Goal: Task Accomplishment & Management: Manage account settings

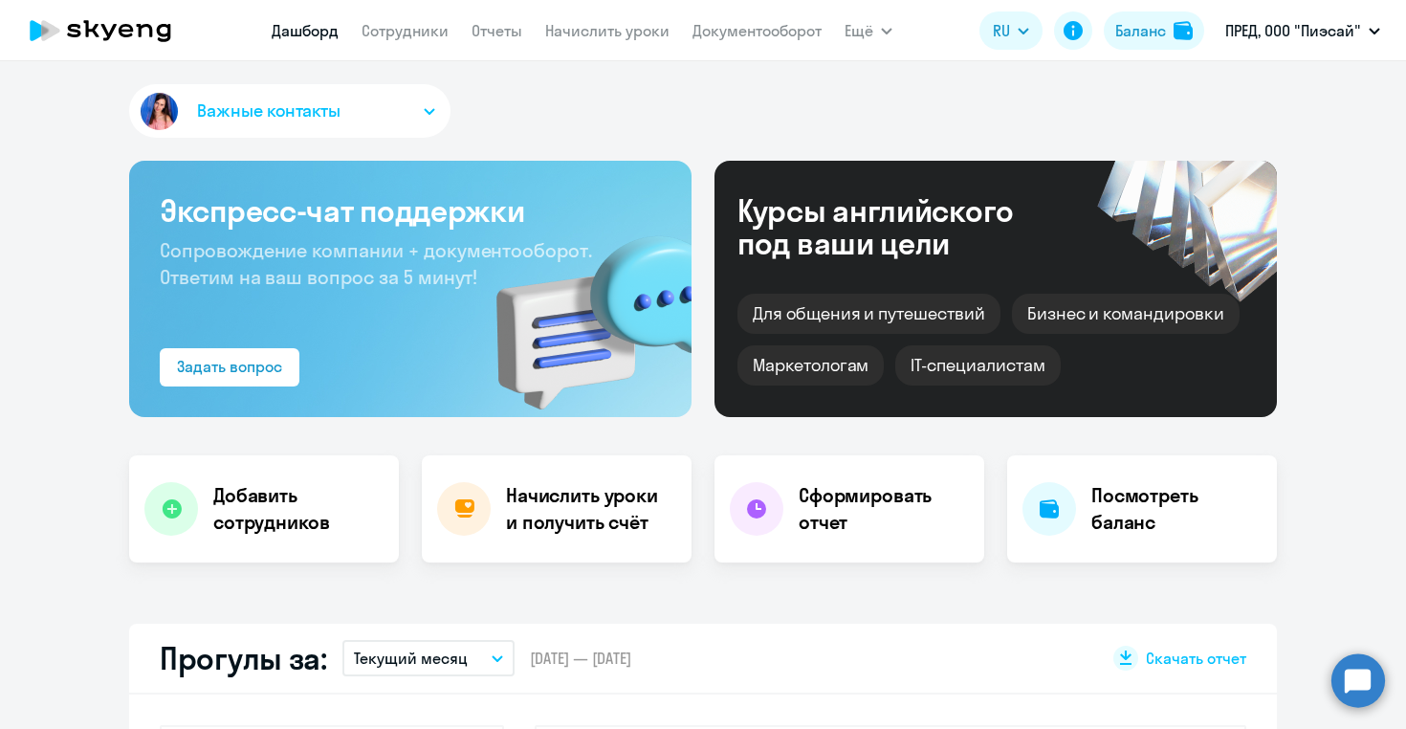
select select "30"
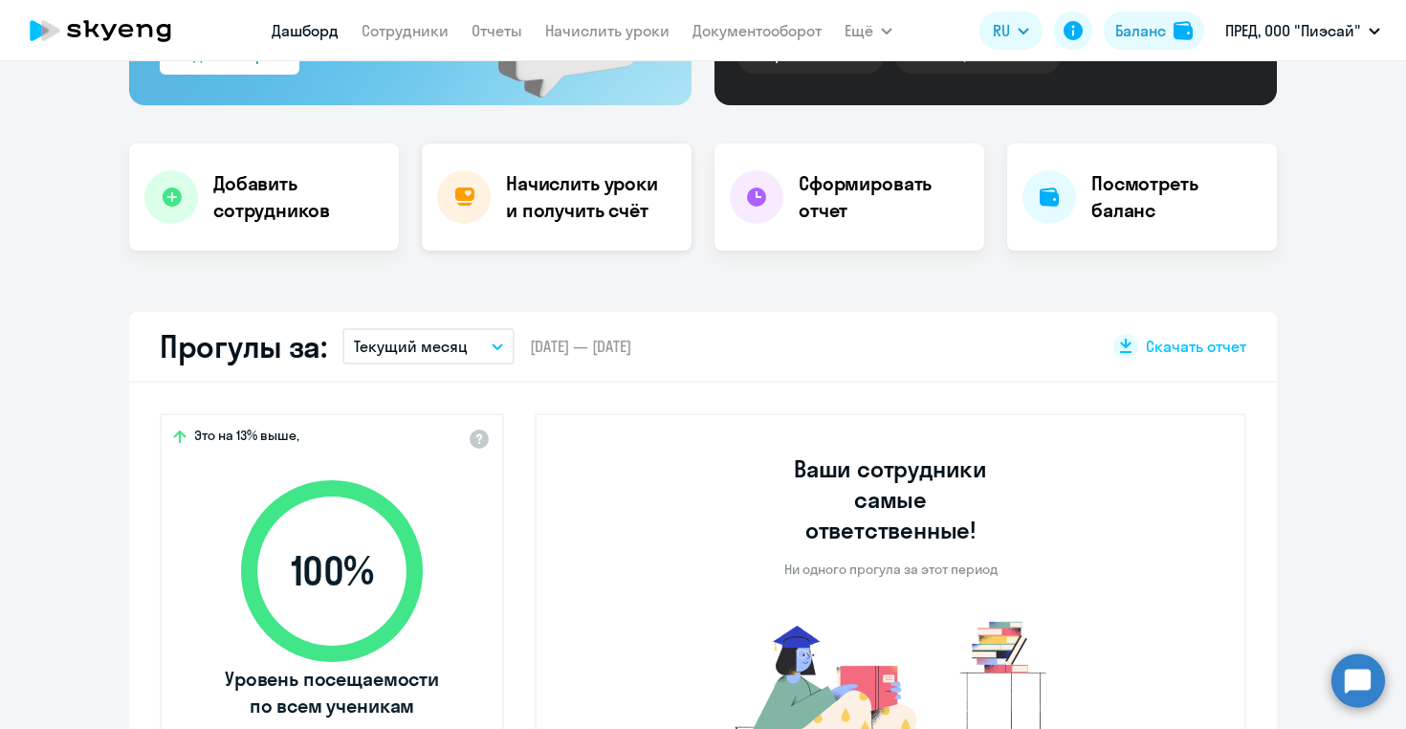
click at [558, 210] on h4 "Начислить уроки и получить счёт" at bounding box center [589, 197] width 166 height 54
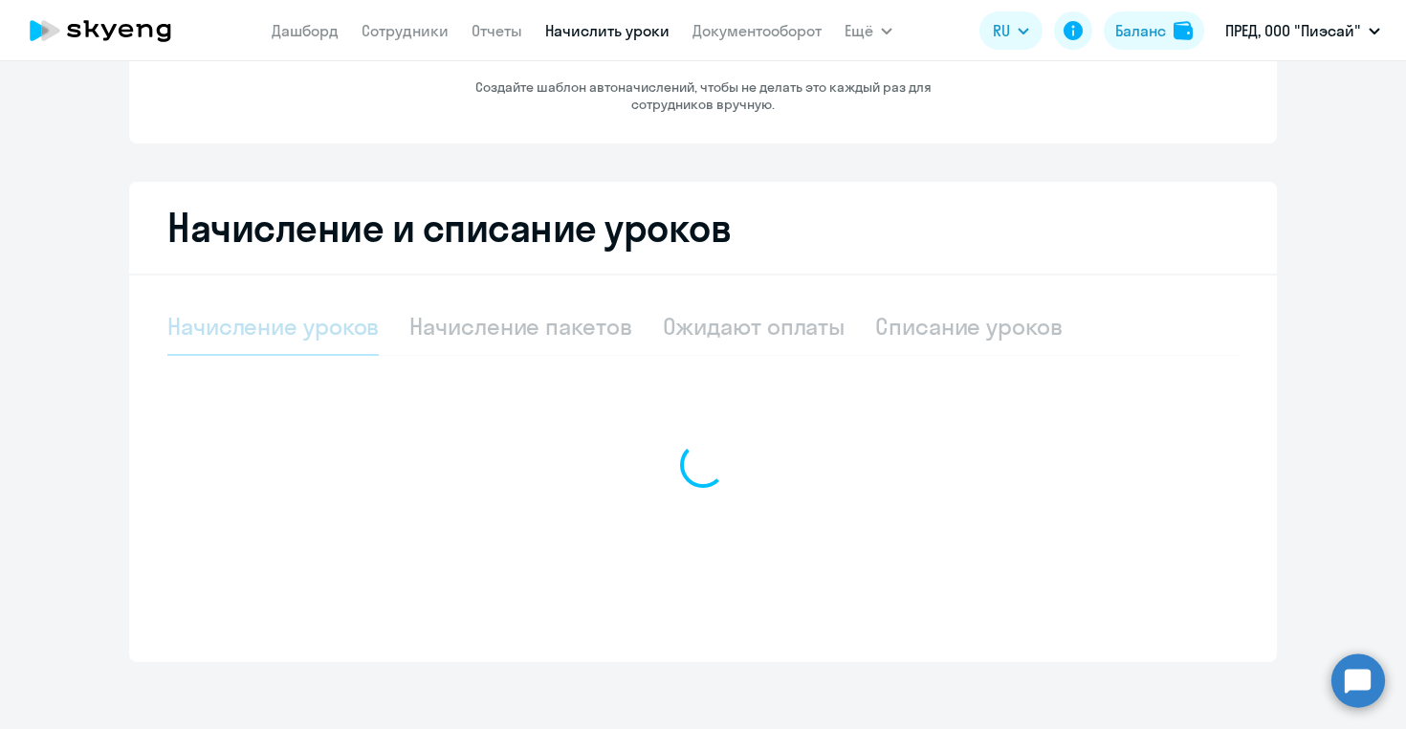
select select "10"
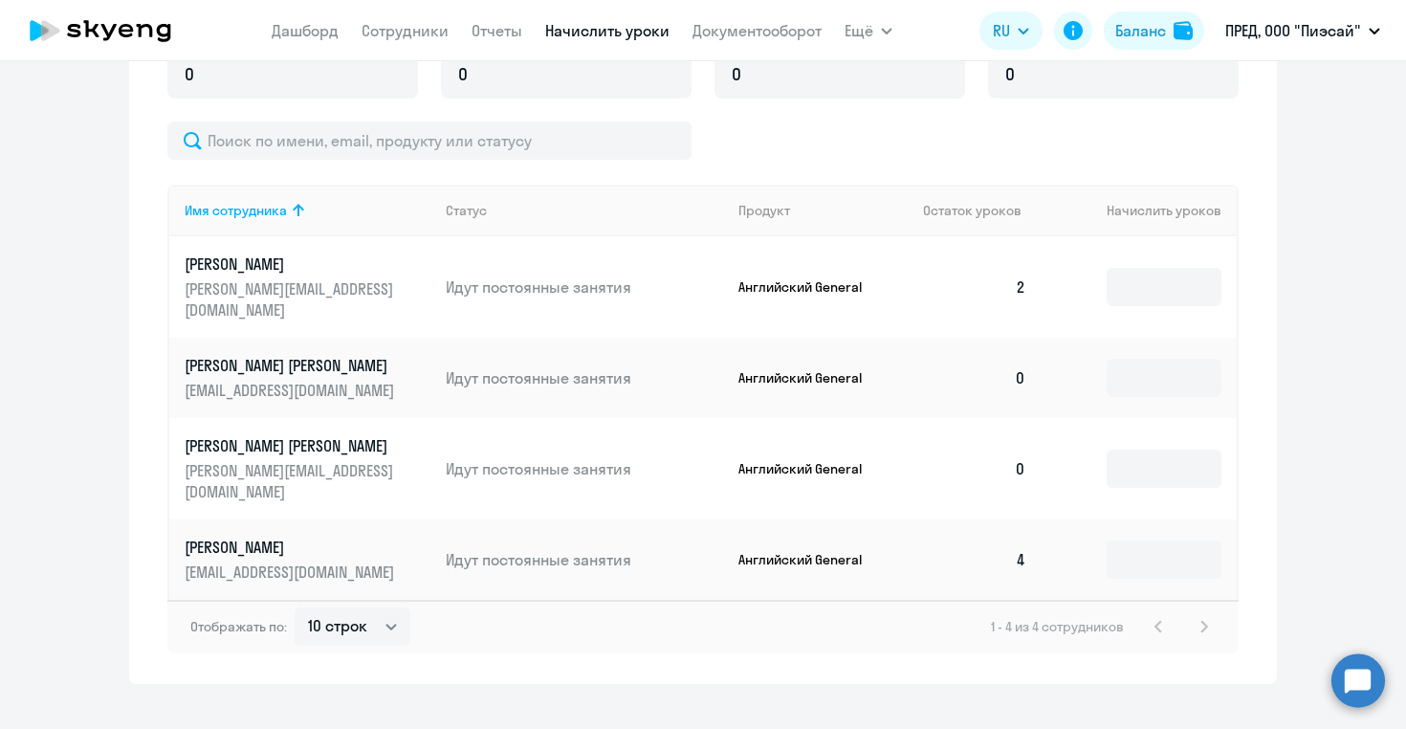
scroll to position [583, 0]
click at [1119, 357] on input at bounding box center [1164, 376] width 115 height 38
type input "2"
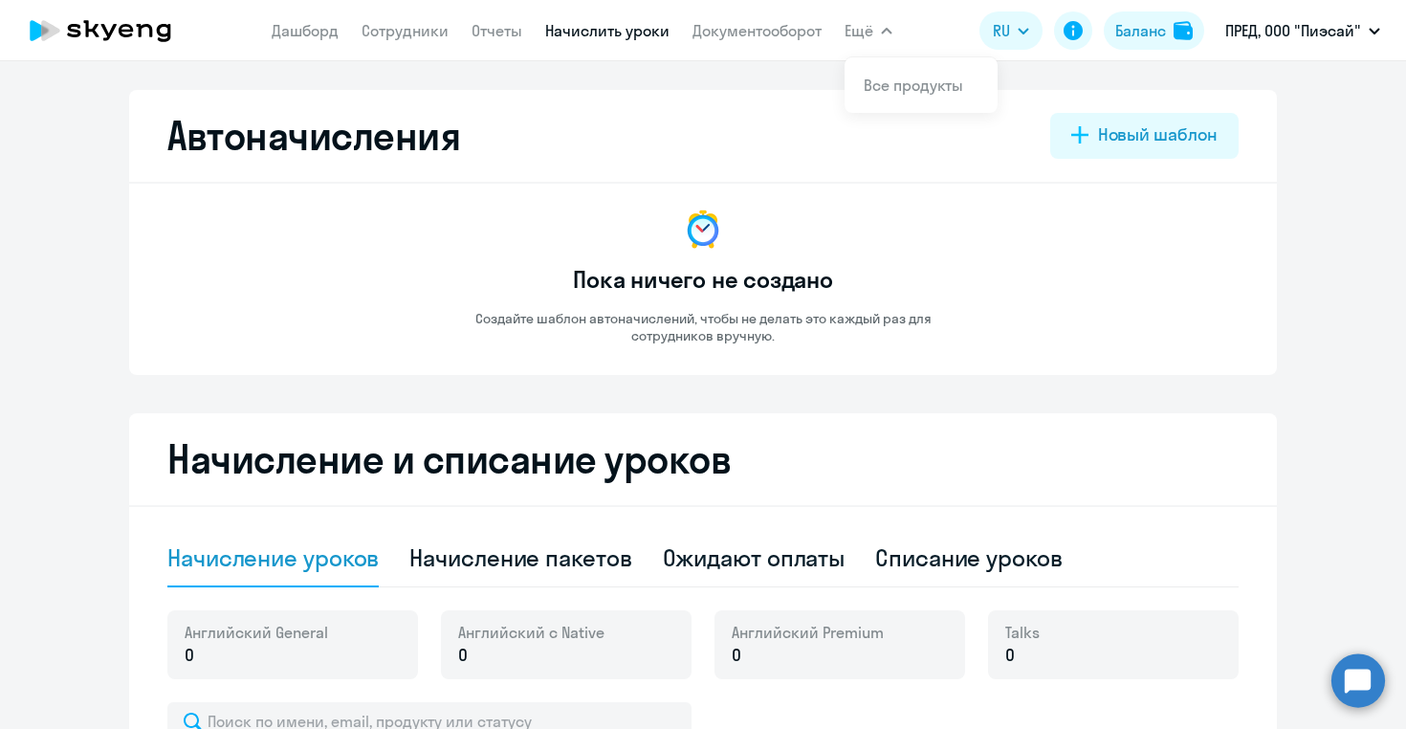
click at [598, 38] on link "Начислить уроки" at bounding box center [607, 30] width 124 height 19
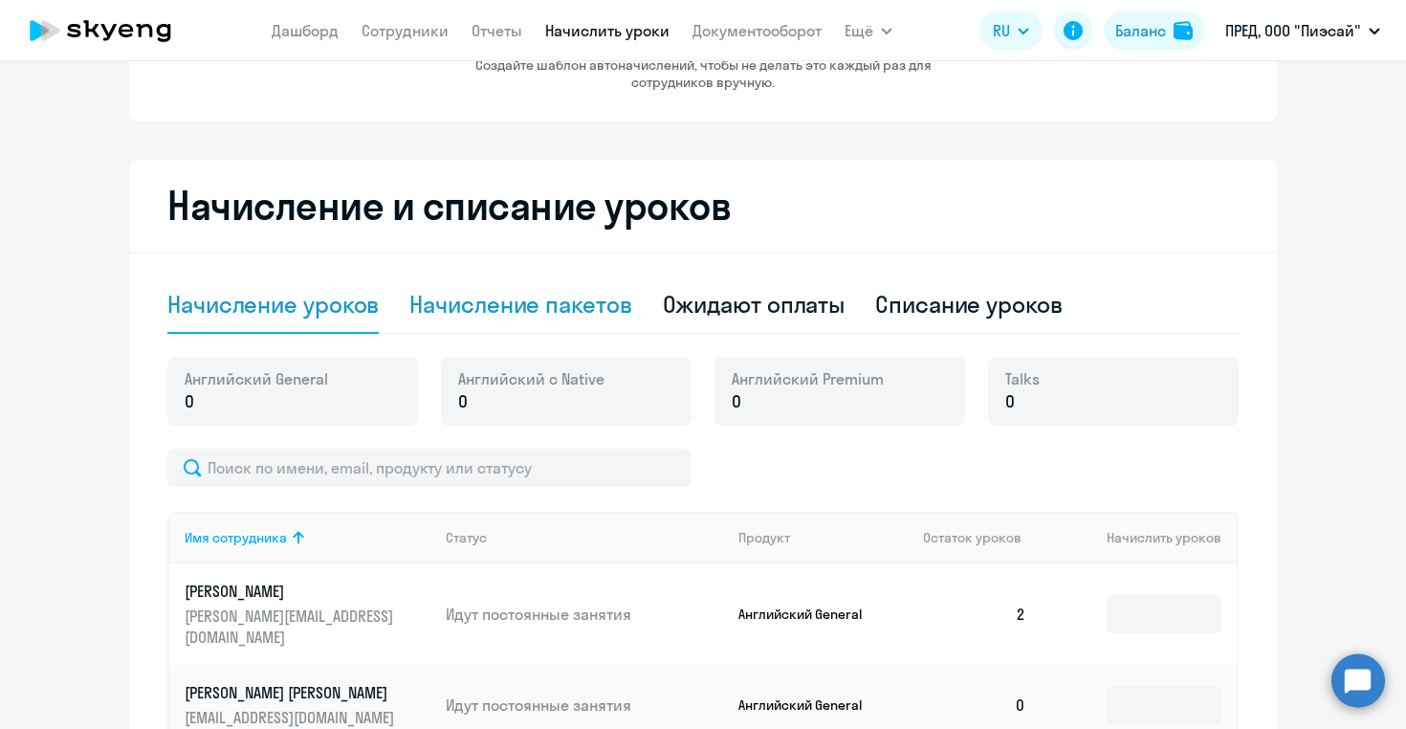
scroll to position [261, 0]
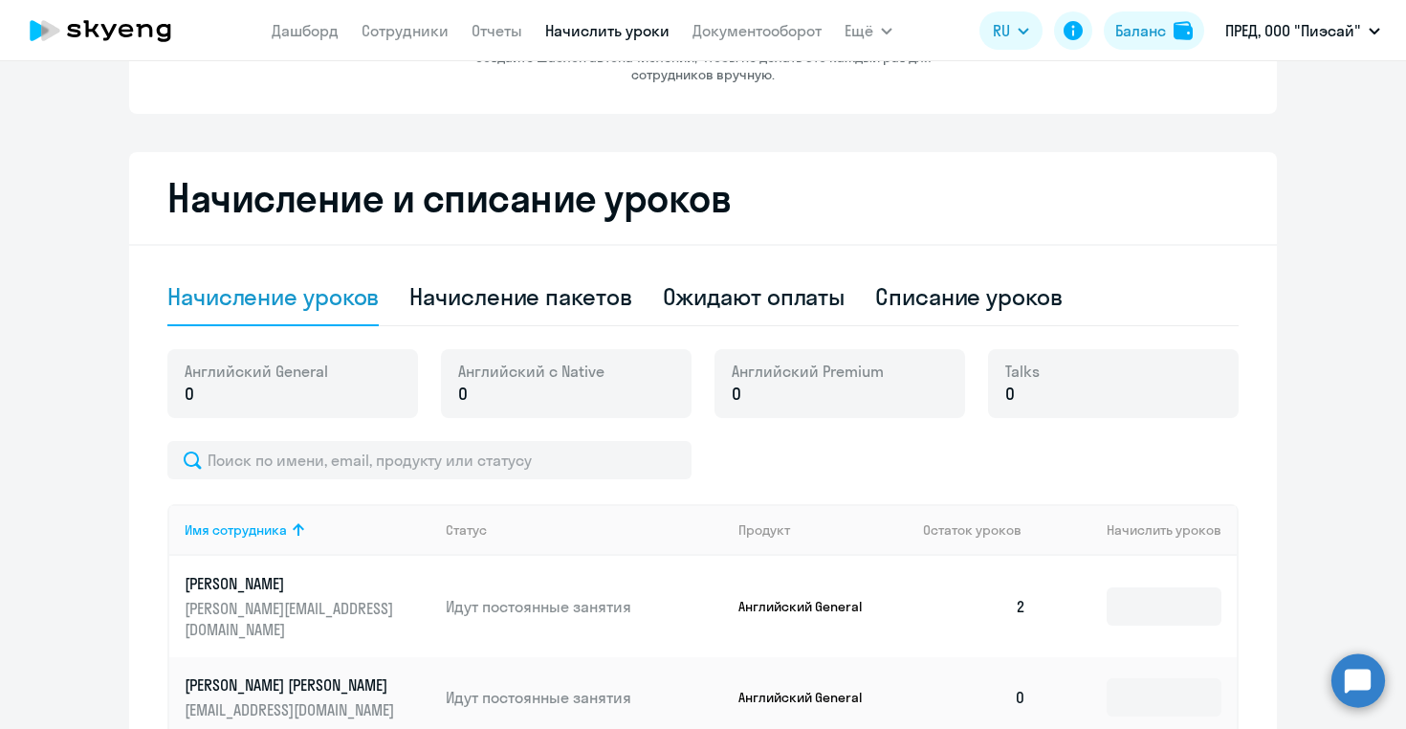
click at [279, 391] on p "0" at bounding box center [256, 394] width 143 height 25
click at [465, 310] on div "Начисление пакетов" at bounding box center [520, 296] width 222 height 31
select select "10"
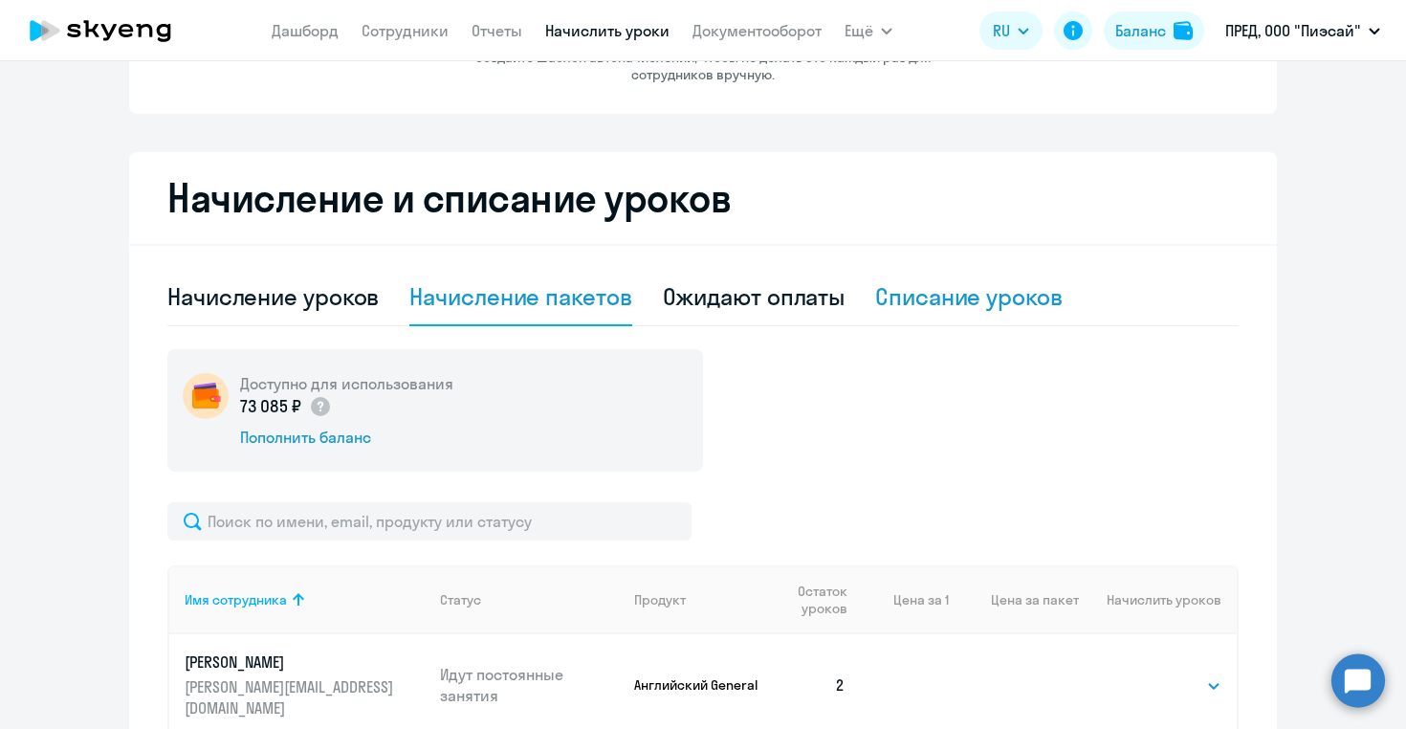
click at [942, 298] on div "Списание уроков" at bounding box center [968, 296] width 187 height 31
select select "10"
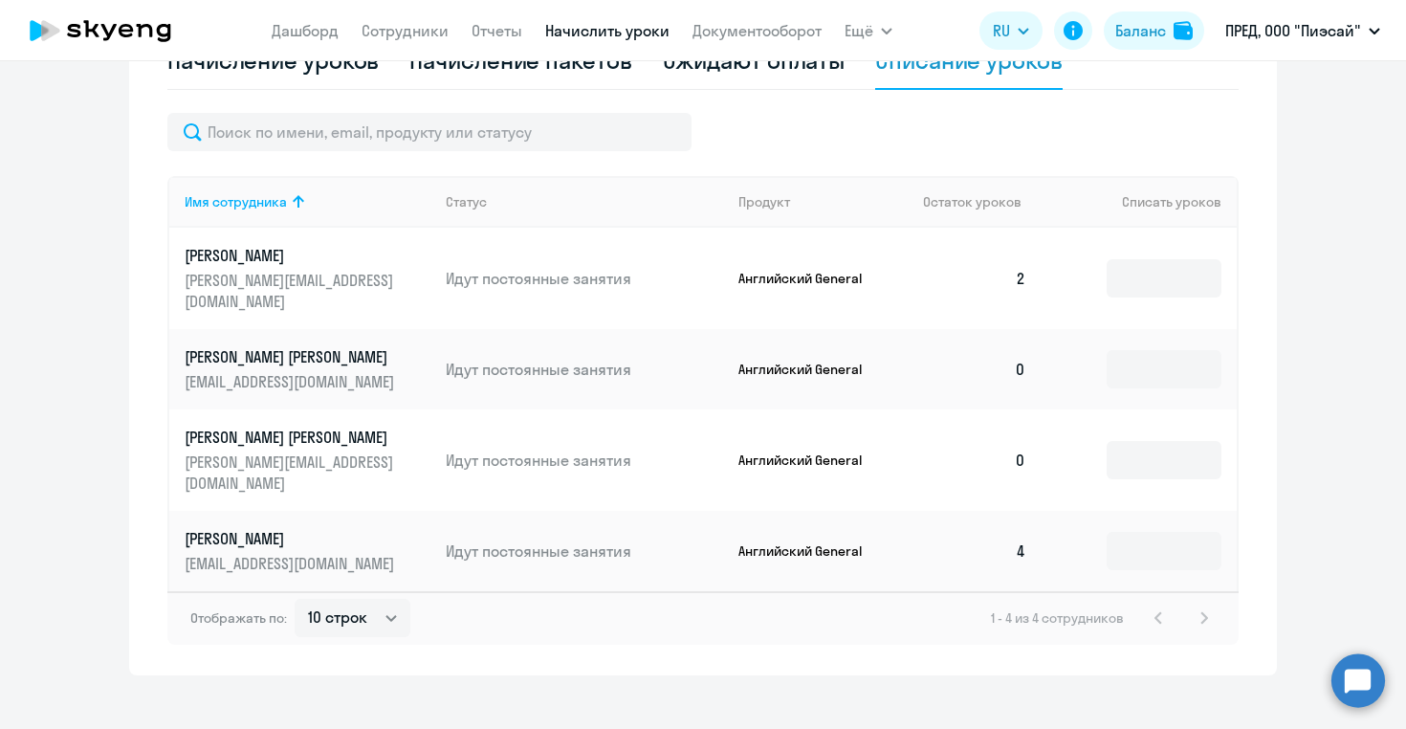
scroll to position [513, 0]
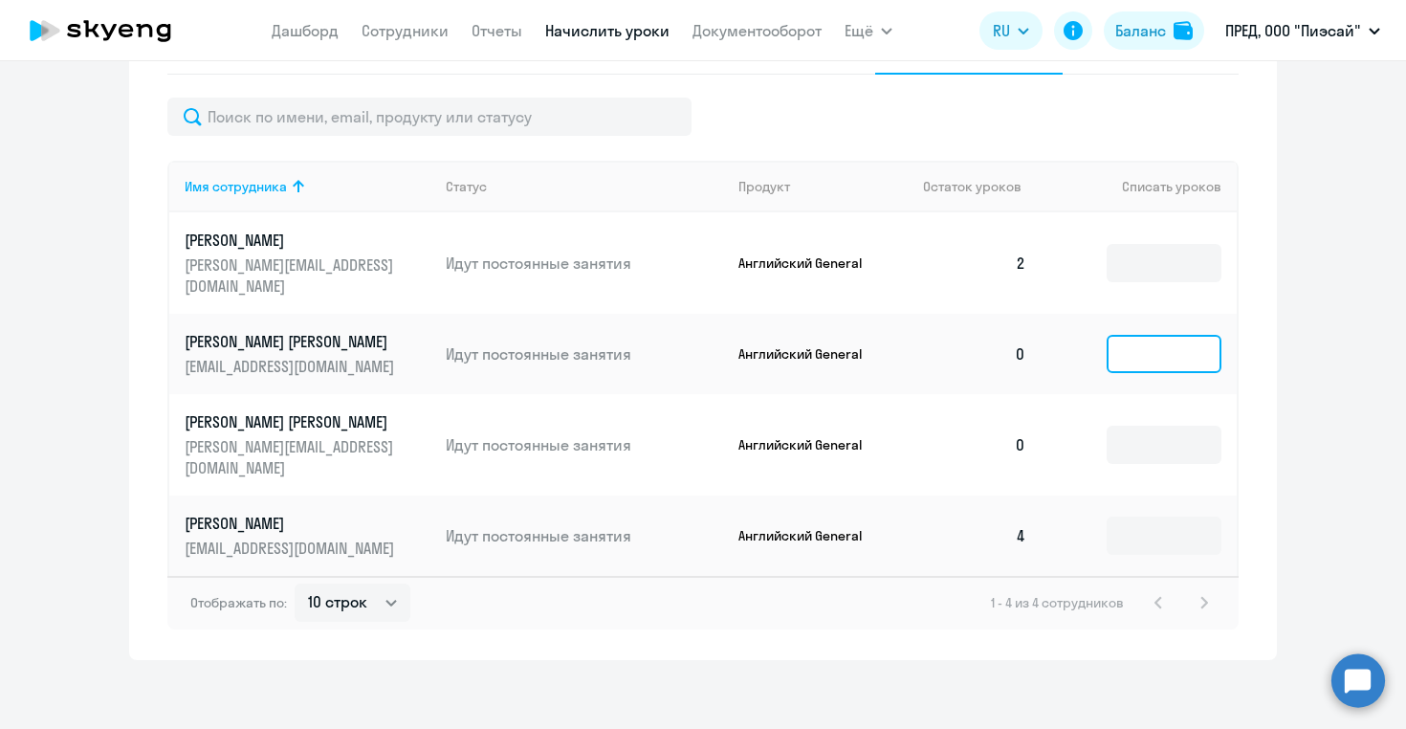
click at [1116, 335] on input at bounding box center [1164, 354] width 115 height 38
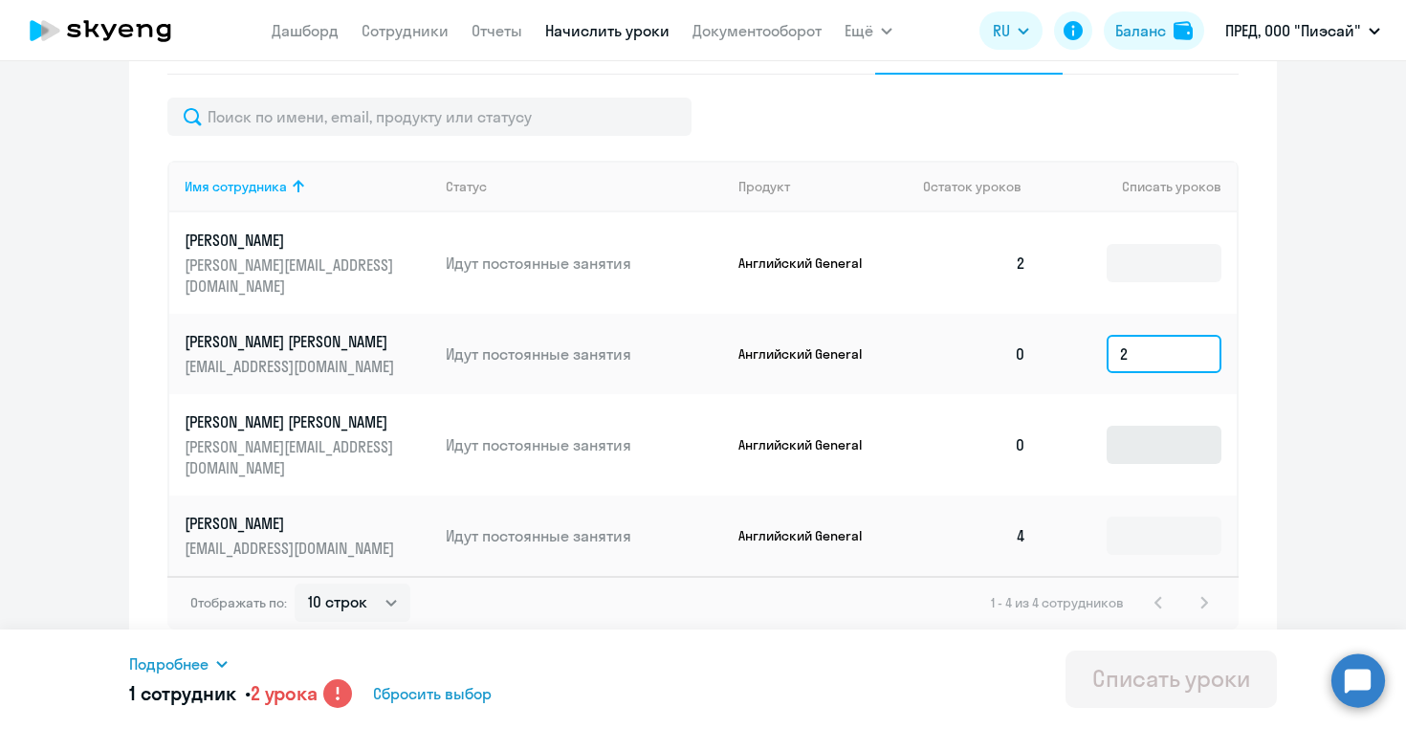
type input "2"
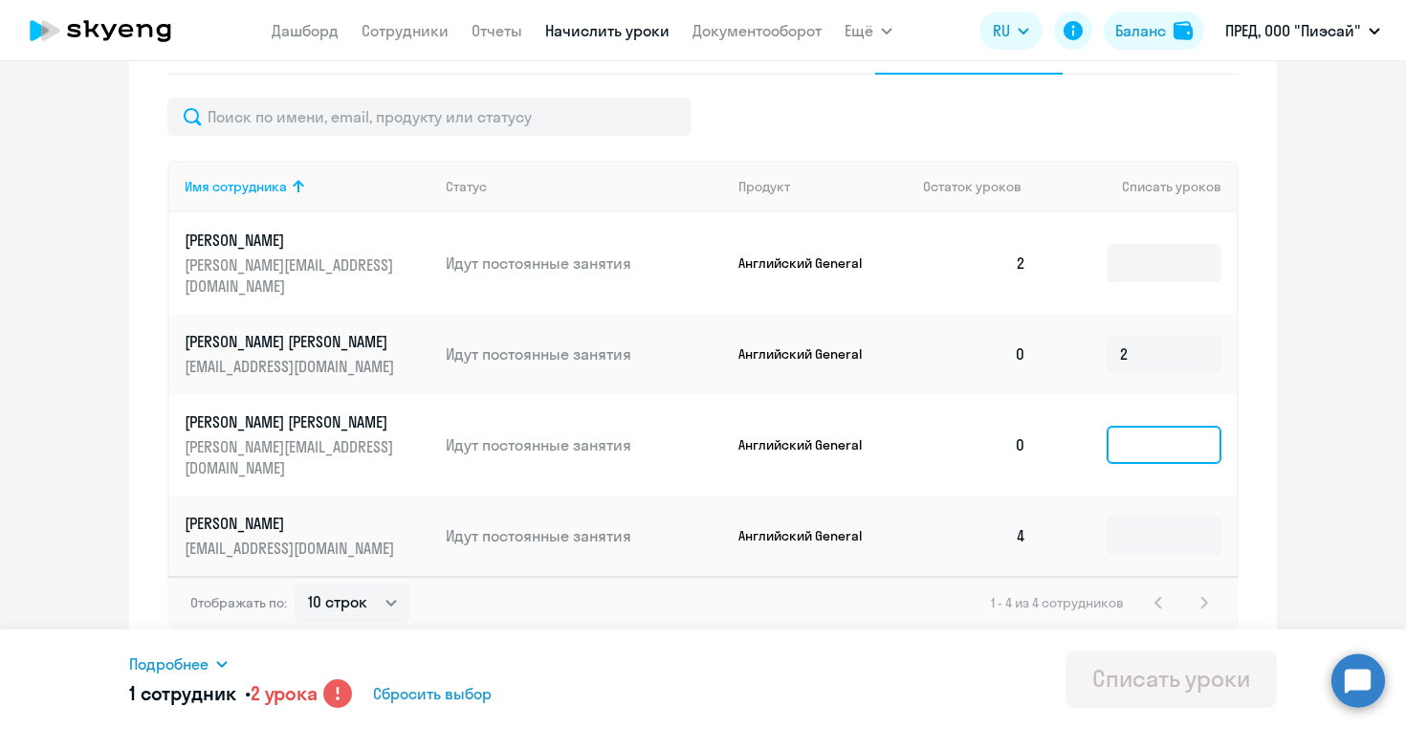
click at [1156, 433] on input at bounding box center [1164, 445] width 115 height 38
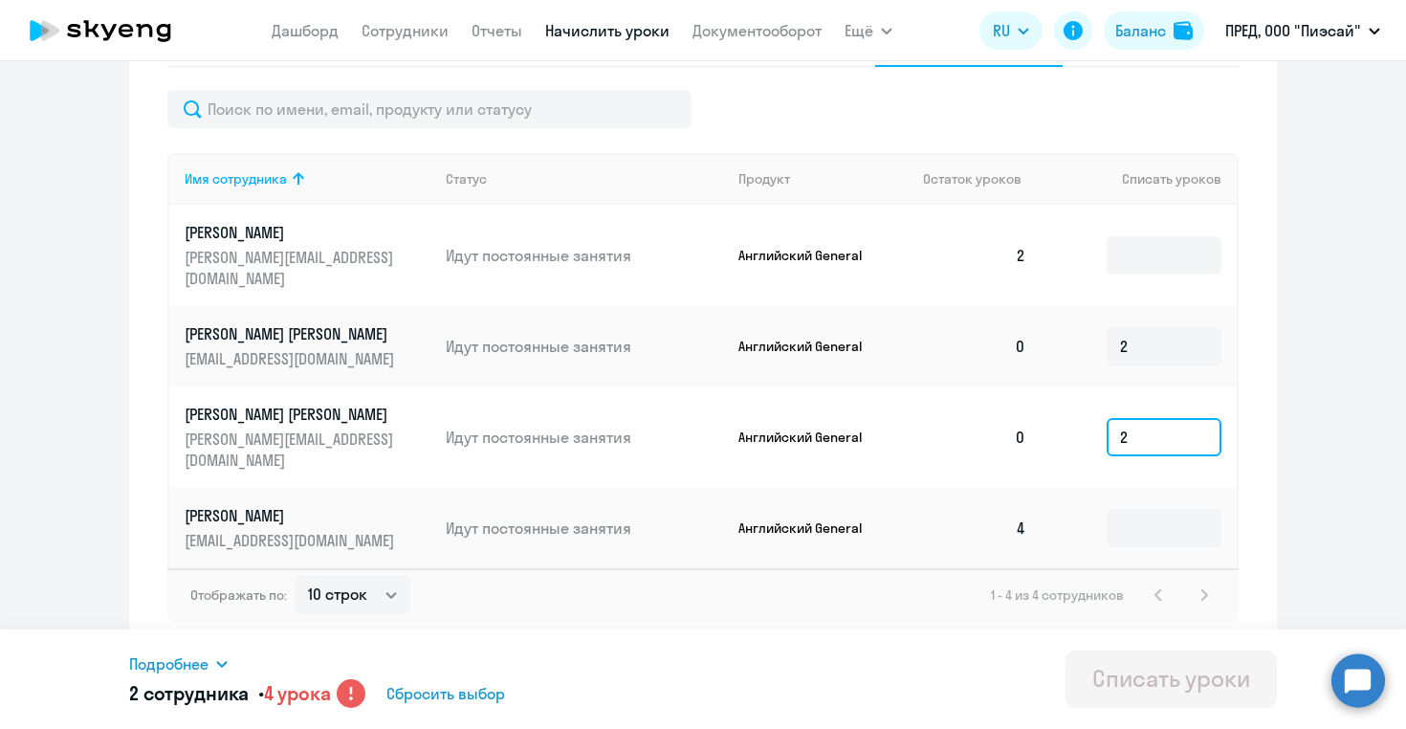
type input "2"
click at [433, 695] on span "Сбросить выбор" at bounding box center [445, 693] width 119 height 23
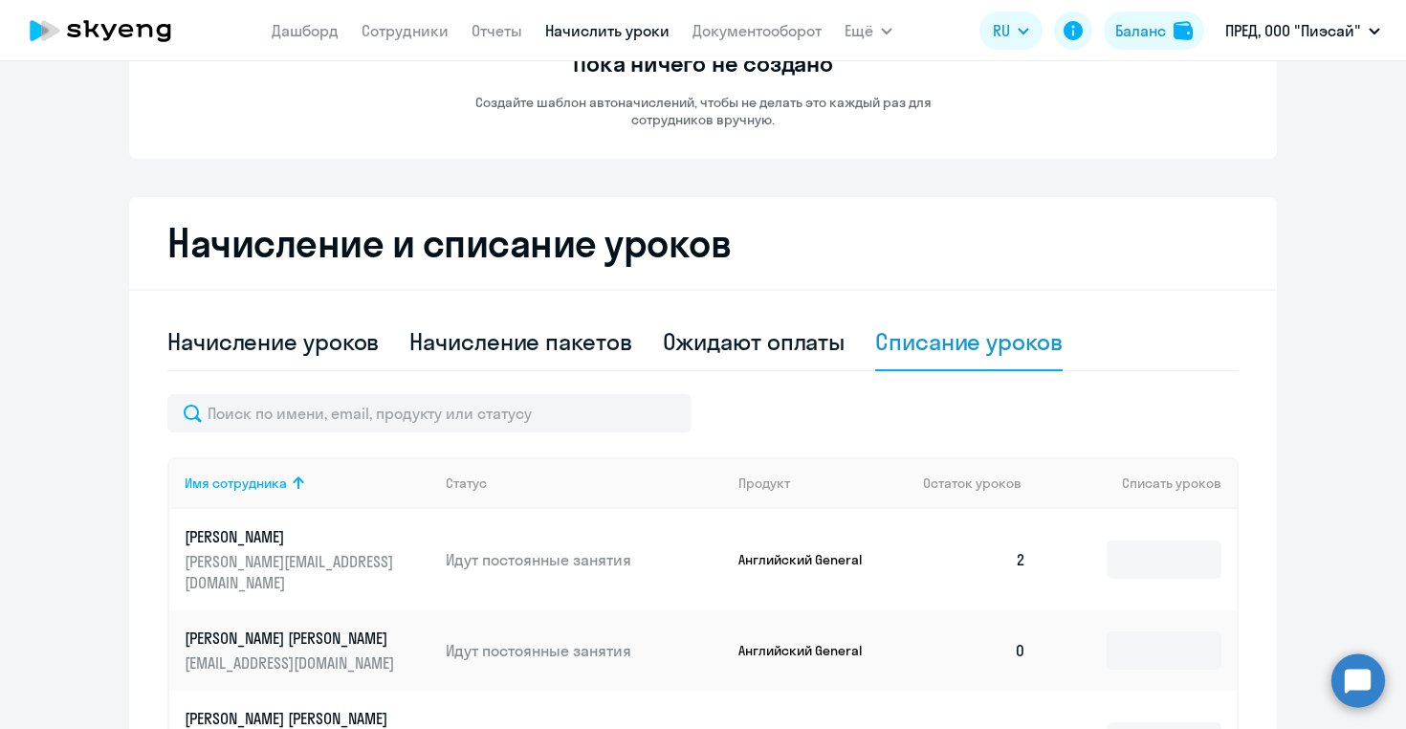
scroll to position [227, 0]
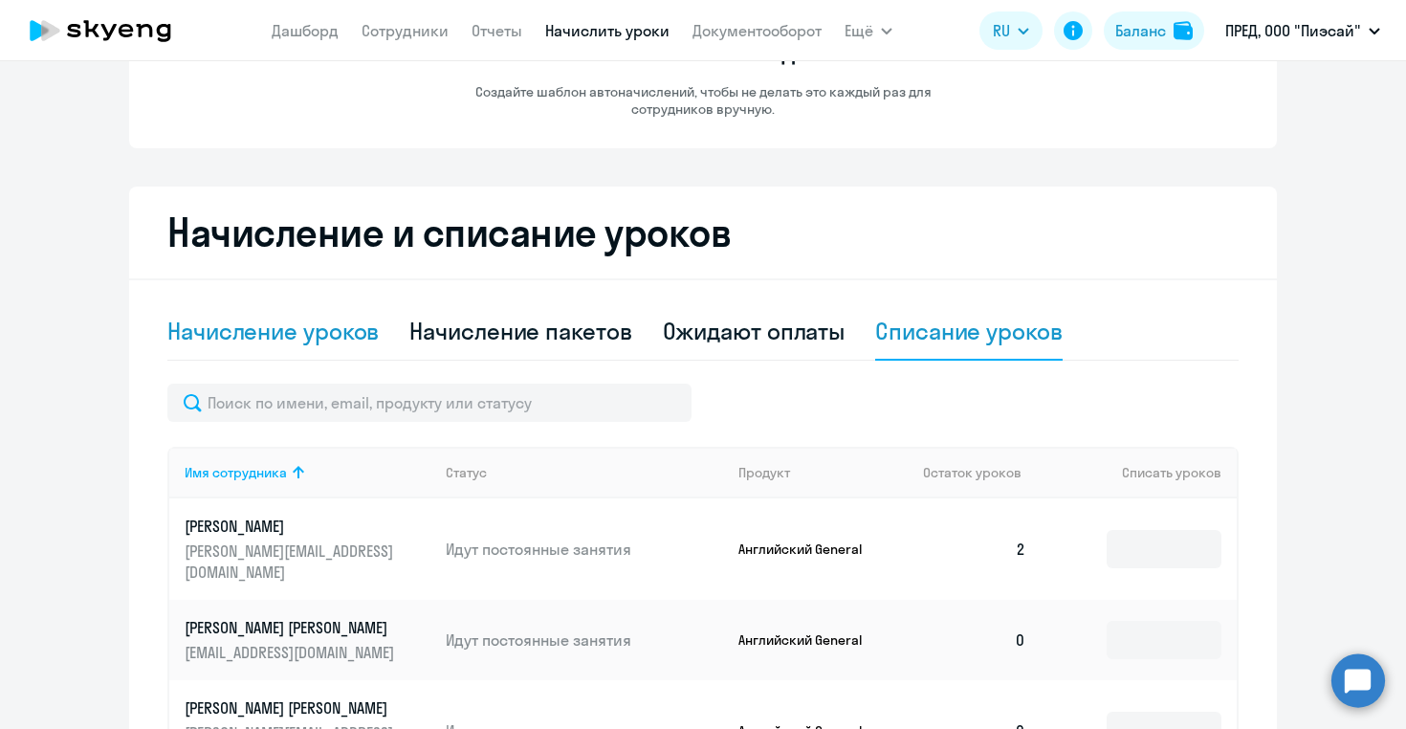
click at [293, 334] on div "Начисление уроков" at bounding box center [272, 331] width 211 height 31
select select "10"
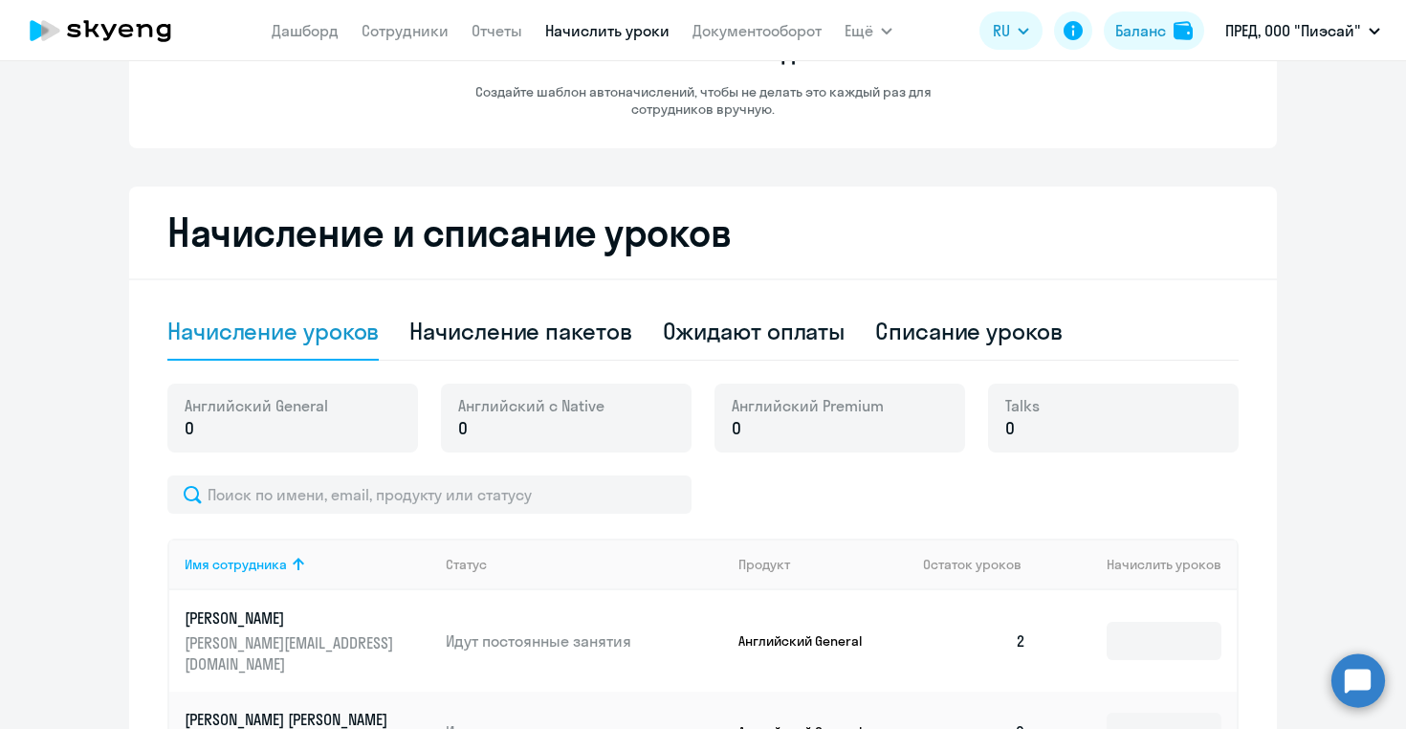
click at [266, 429] on p "0" at bounding box center [256, 428] width 143 height 25
click at [221, 432] on p "0" at bounding box center [256, 428] width 143 height 25
click at [572, 331] on div "Начисление пакетов" at bounding box center [520, 331] width 222 height 31
select select "10"
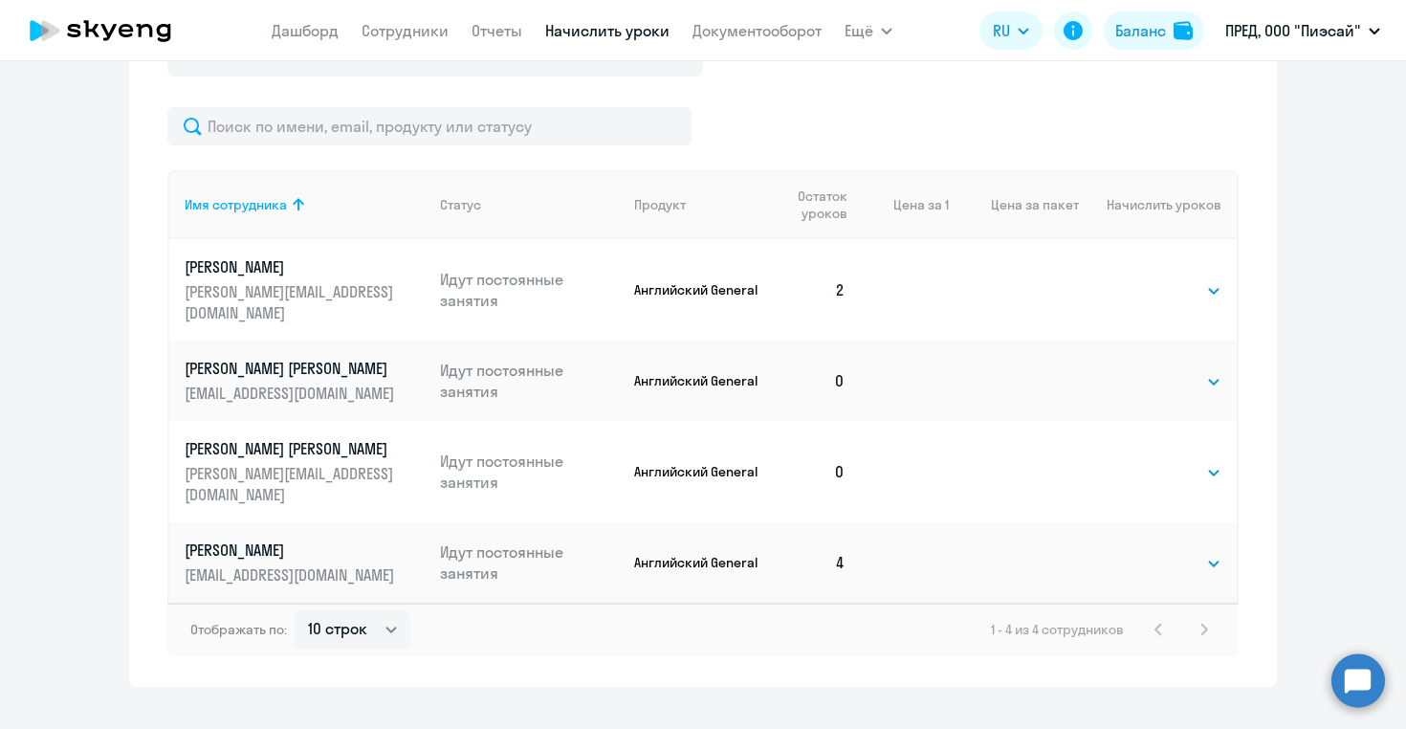
scroll to position [691, 0]
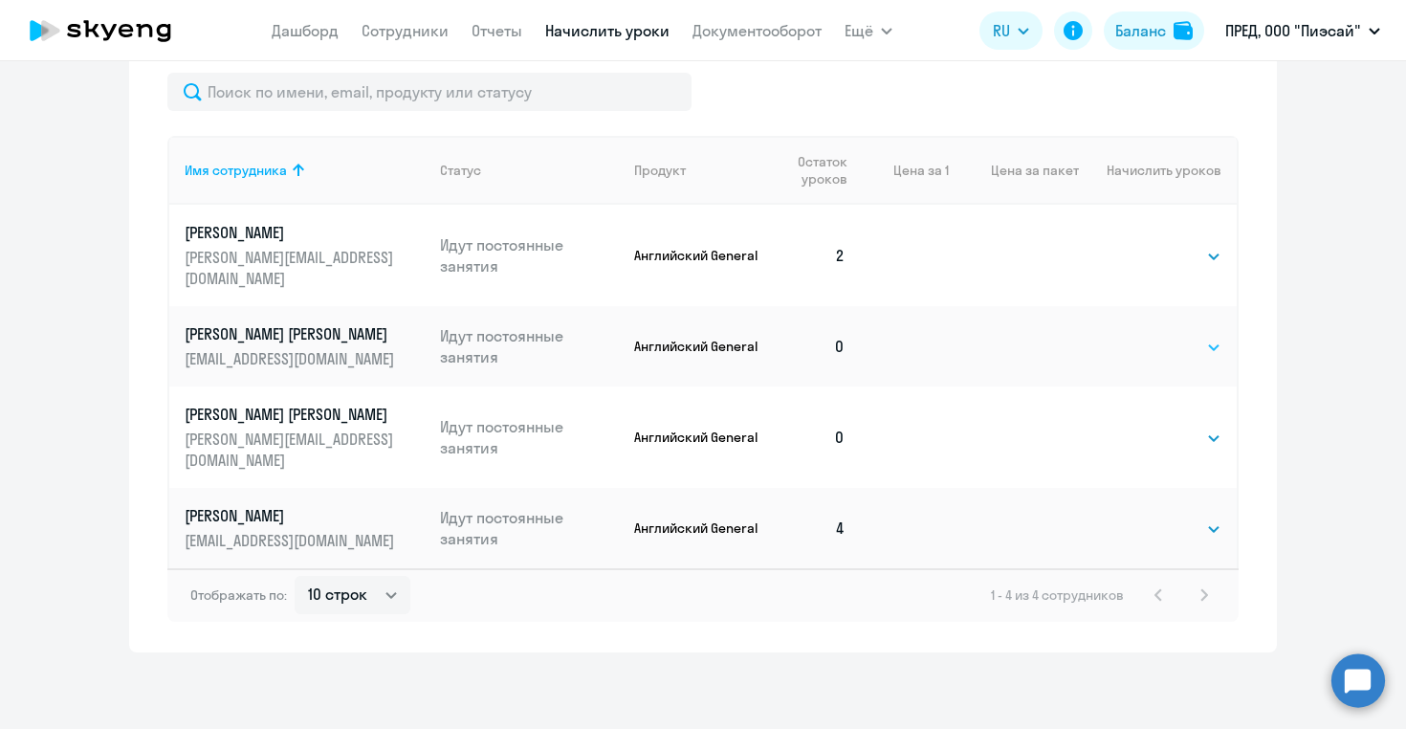
click at [1178, 336] on select "Выбрать 4 8 16 32 64 96 128" at bounding box center [1182, 347] width 78 height 23
select select "4"
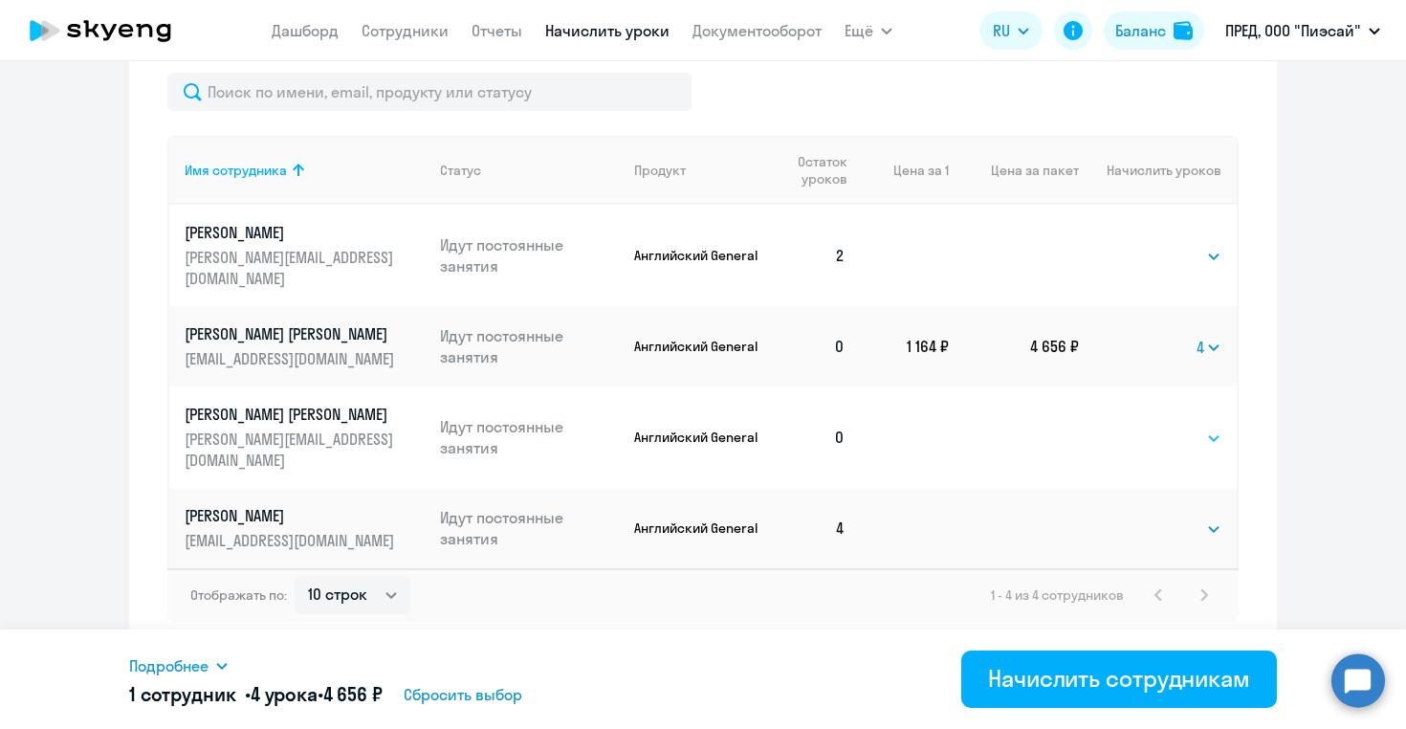
click at [1168, 427] on select "Выбрать 4 8 16 32 64 96 128" at bounding box center [1182, 438] width 78 height 23
select select "4"
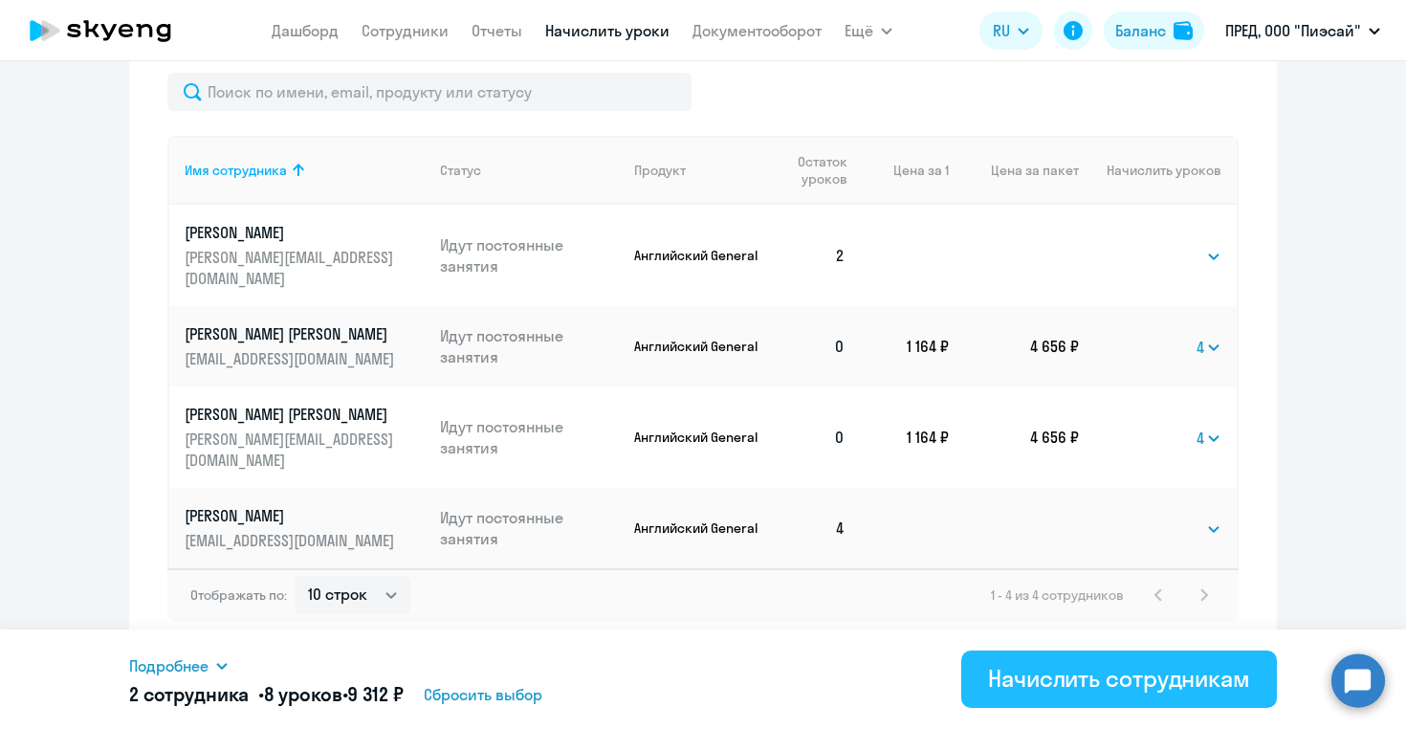
click at [1121, 679] on div "Начислить сотрудникам" at bounding box center [1119, 678] width 262 height 31
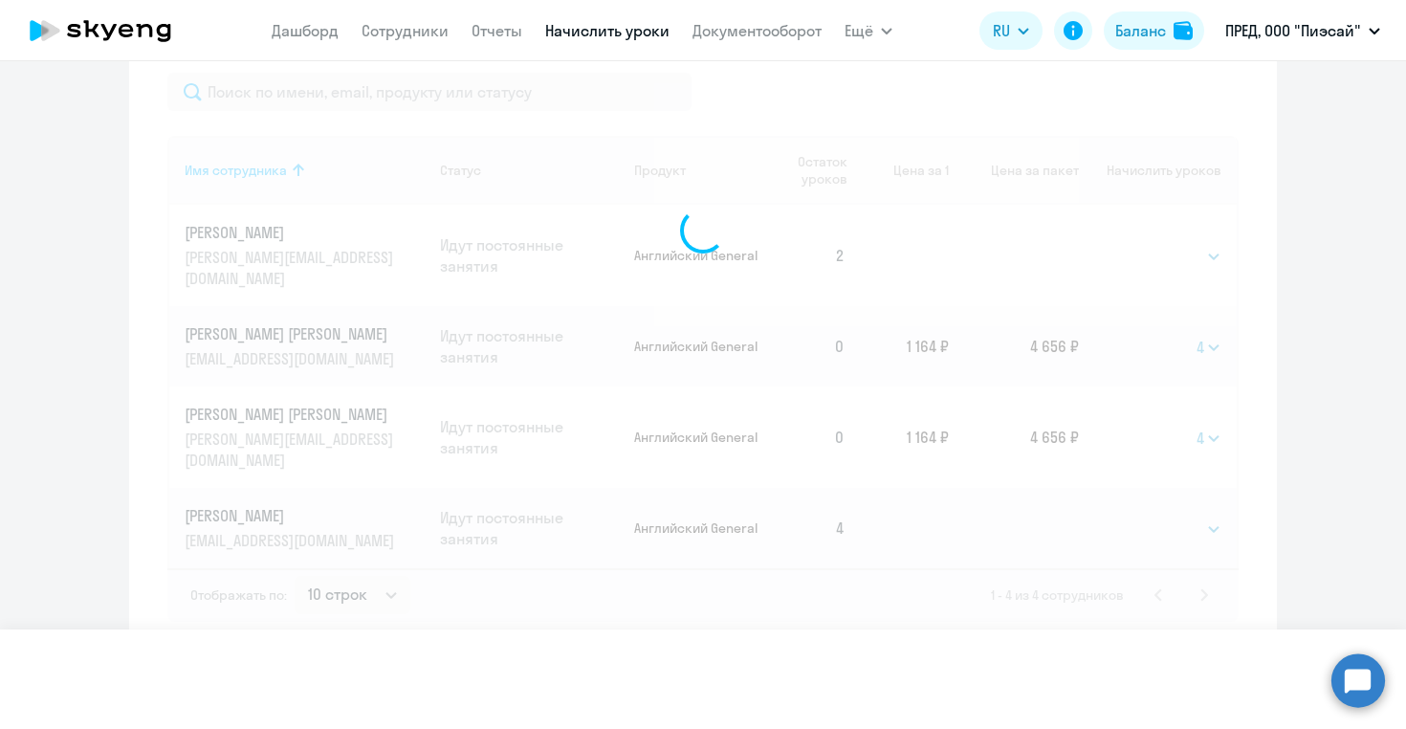
select select
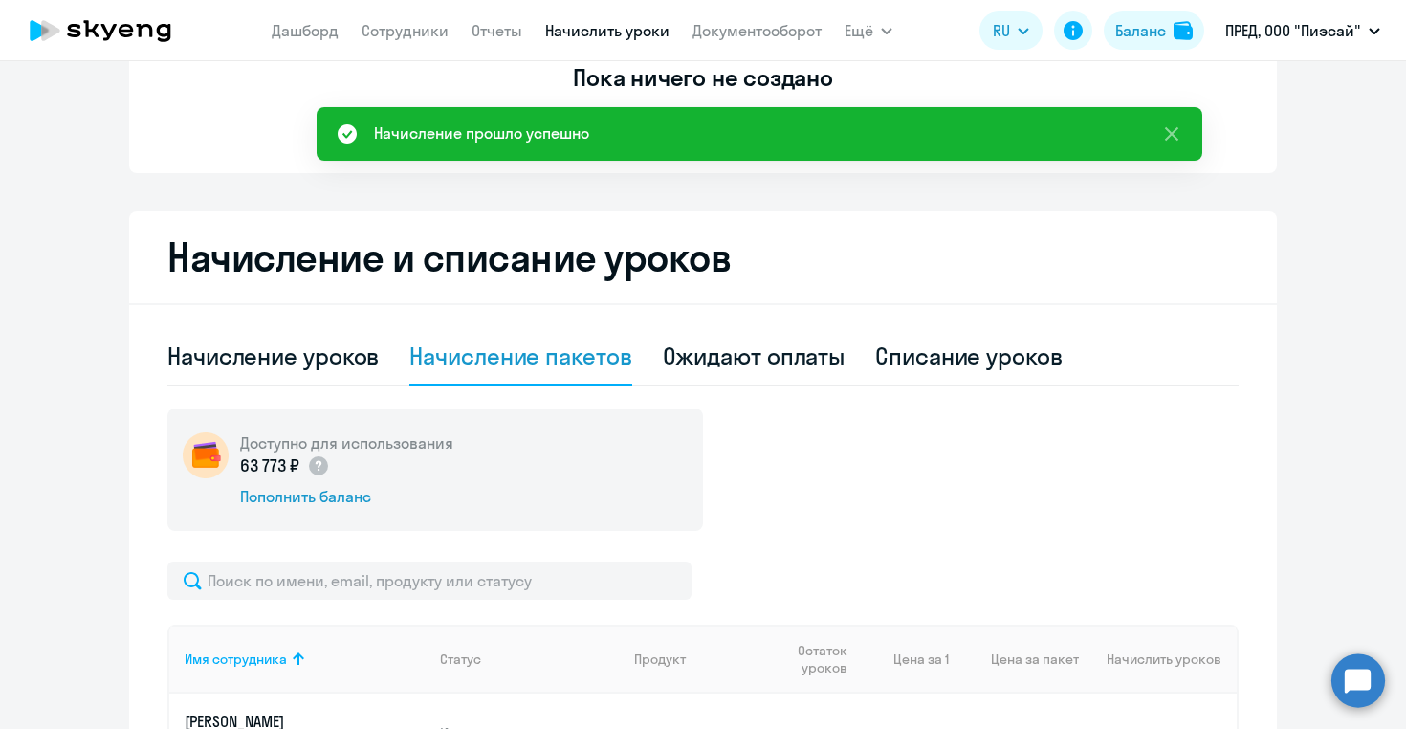
scroll to position [0, 0]
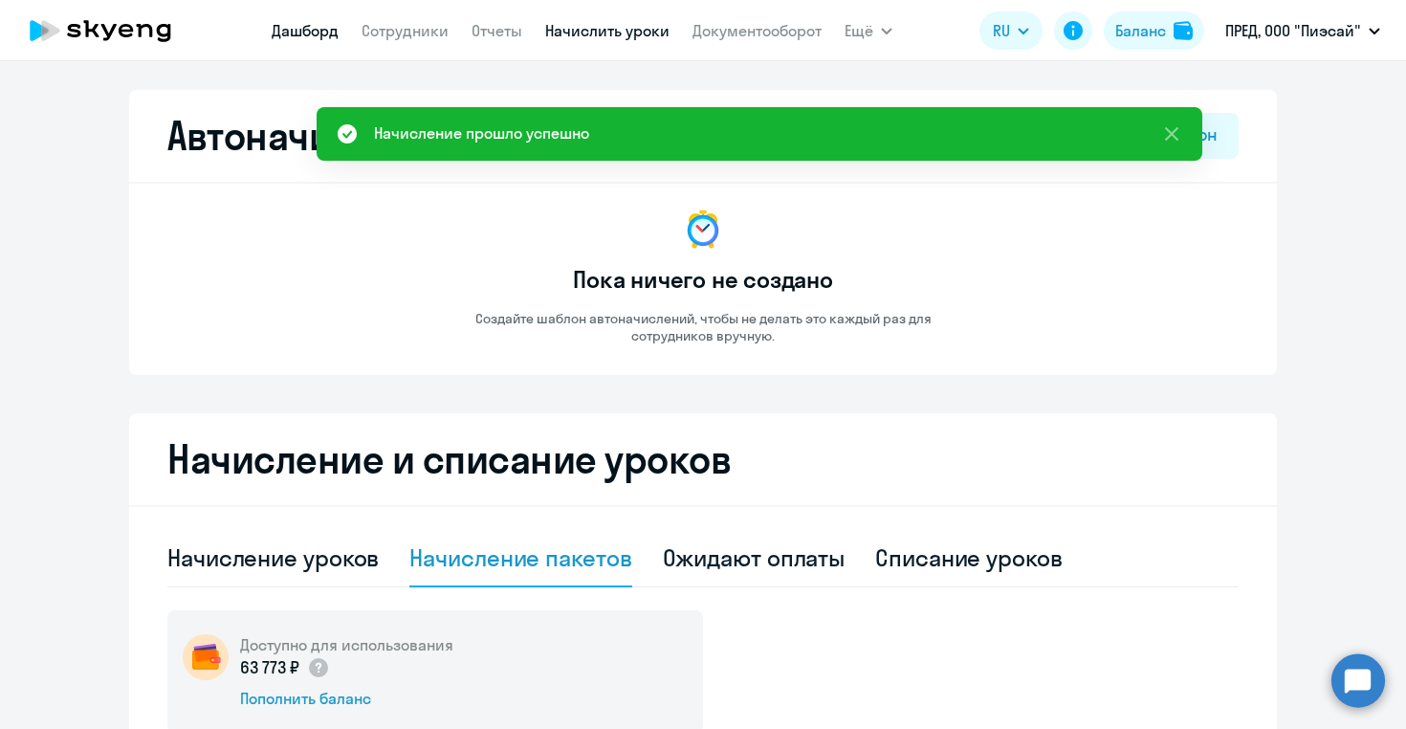
click at [297, 31] on link "Дашборд" at bounding box center [305, 30] width 67 height 19
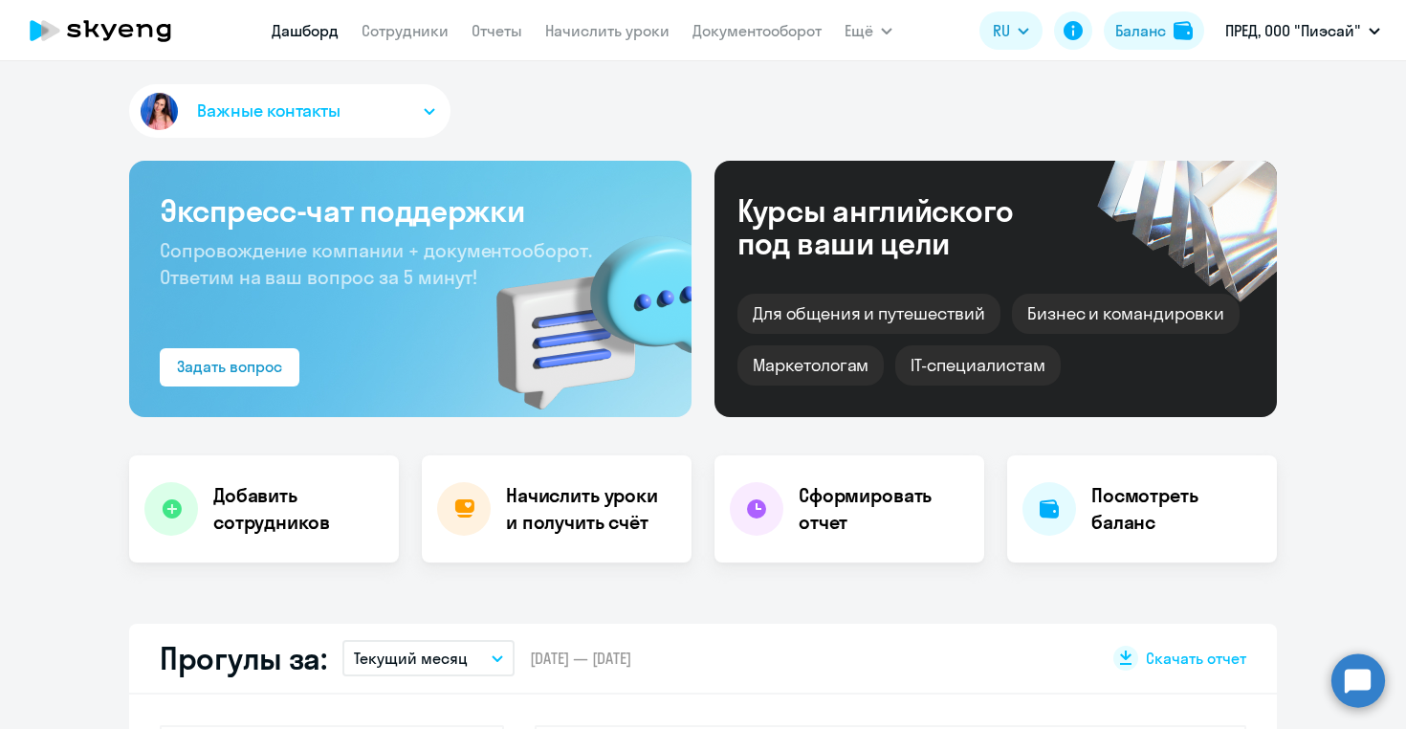
select select "30"
